Goal: Find specific page/section: Find specific page/section

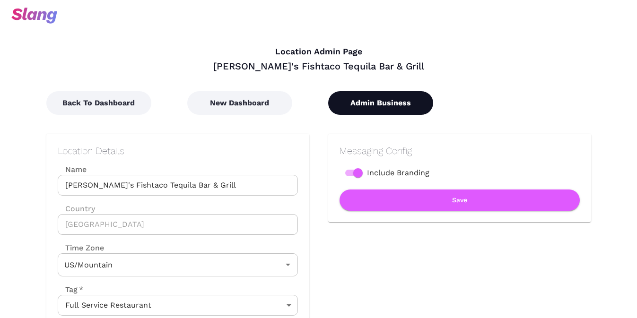
click at [400, 98] on button "Admin Business" at bounding box center [380, 103] width 105 height 24
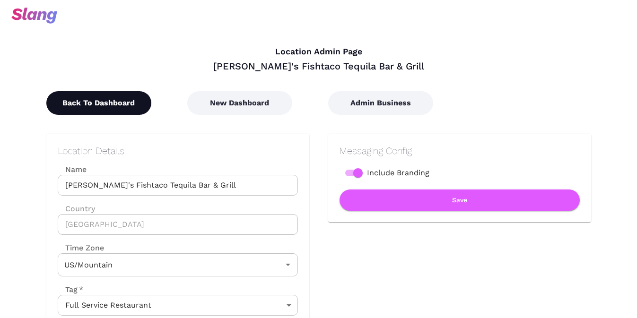
click at [70, 102] on button "Back To Dashboard" at bounding box center [98, 103] width 105 height 24
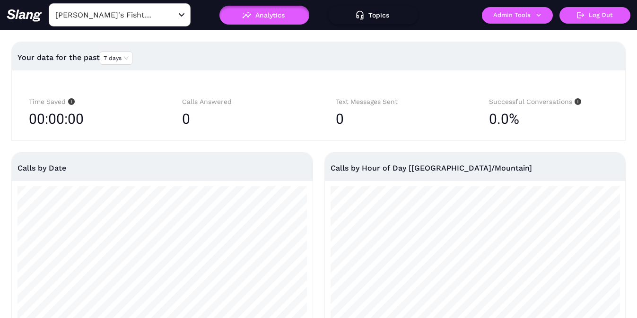
click at [126, 15] on input "[PERSON_NAME]'s Fishtaco Tequila Bar & Grill" at bounding box center [105, 15] width 104 height 15
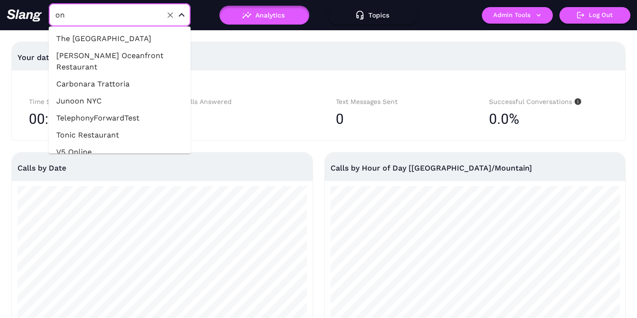
type input "o"
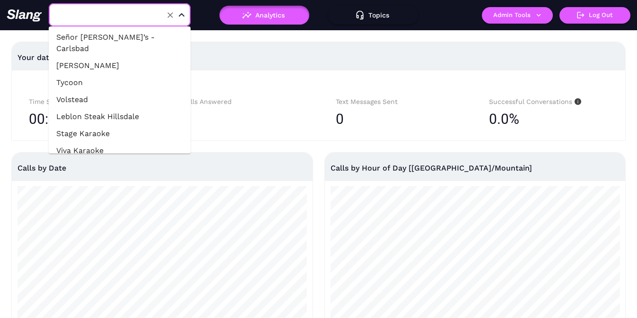
type input "[PERSON_NAME]'s Fishtaco Tequila Bar & Grill"
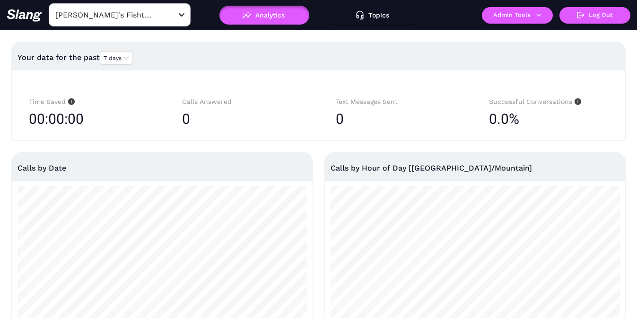
click at [303, 81] on div "Time Saved 00:00:00 Calls Answered 0 Text Messages Sent 0 Successful Conversati…" at bounding box center [319, 105] width 614 height 71
click at [510, 10] on button "Admin Tools" at bounding box center [517, 15] width 71 height 17
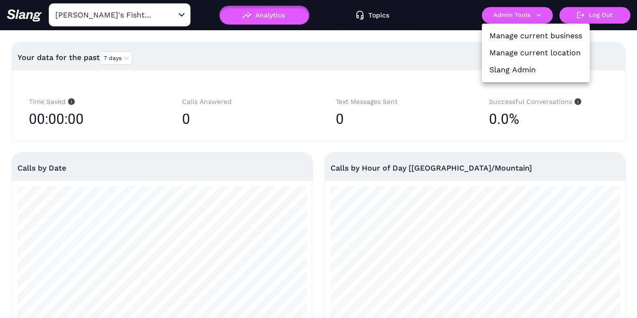
click at [511, 53] on link "Manage current location" at bounding box center [535, 52] width 91 height 11
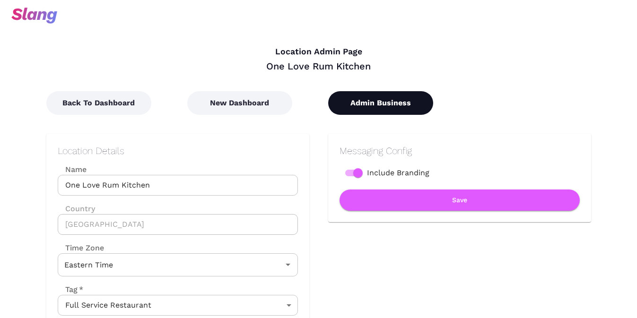
click at [380, 105] on button "Admin Business" at bounding box center [380, 103] width 105 height 24
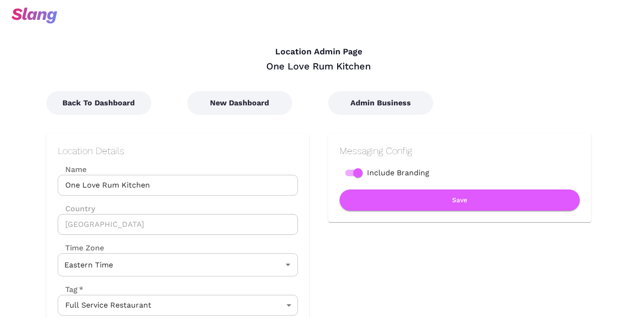
click at [257, 16] on div at bounding box center [318, 15] width 637 height 30
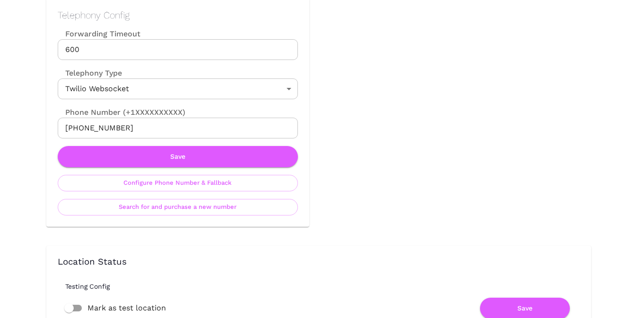
scroll to position [455, 0]
